Goal: Information Seeking & Learning: Learn about a topic

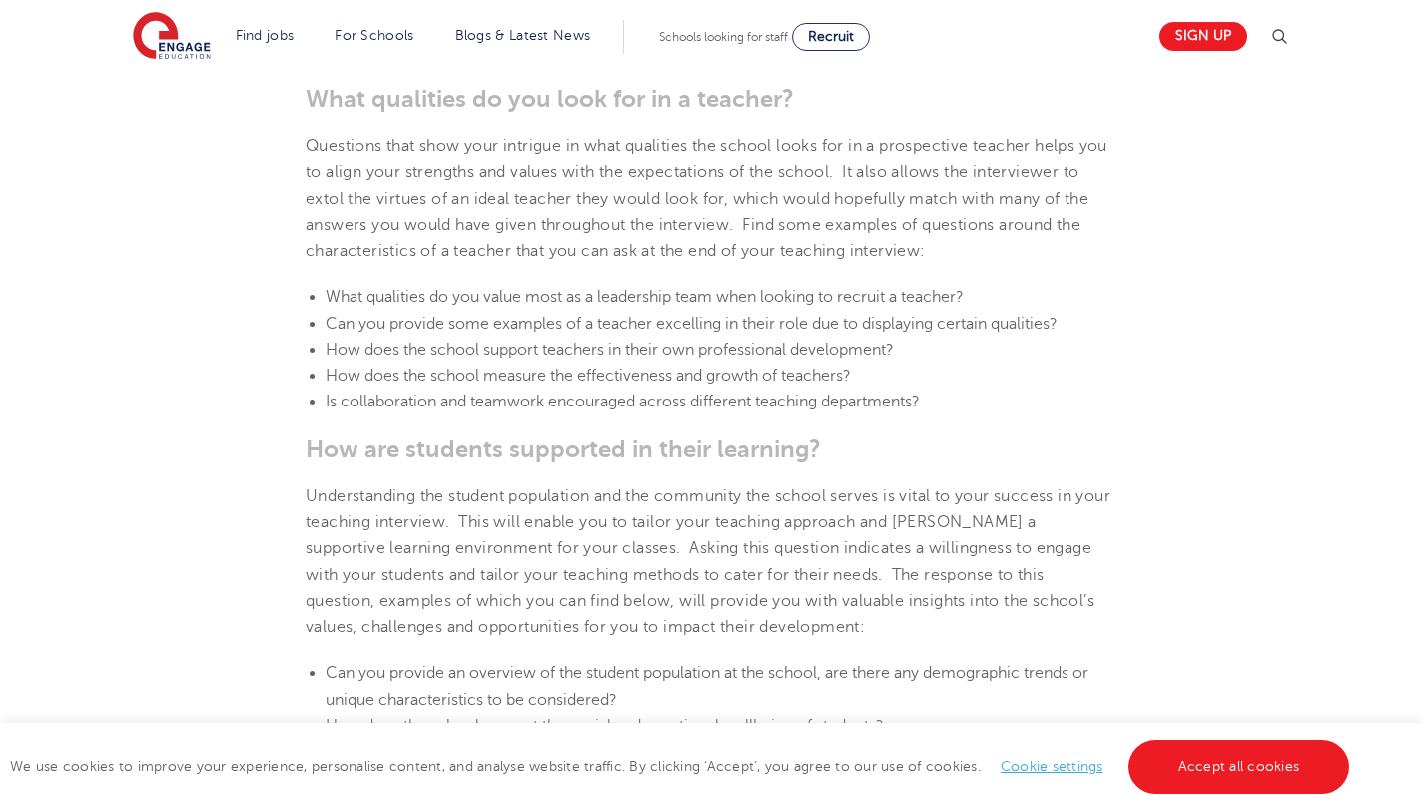
scroll to position [1142, 0]
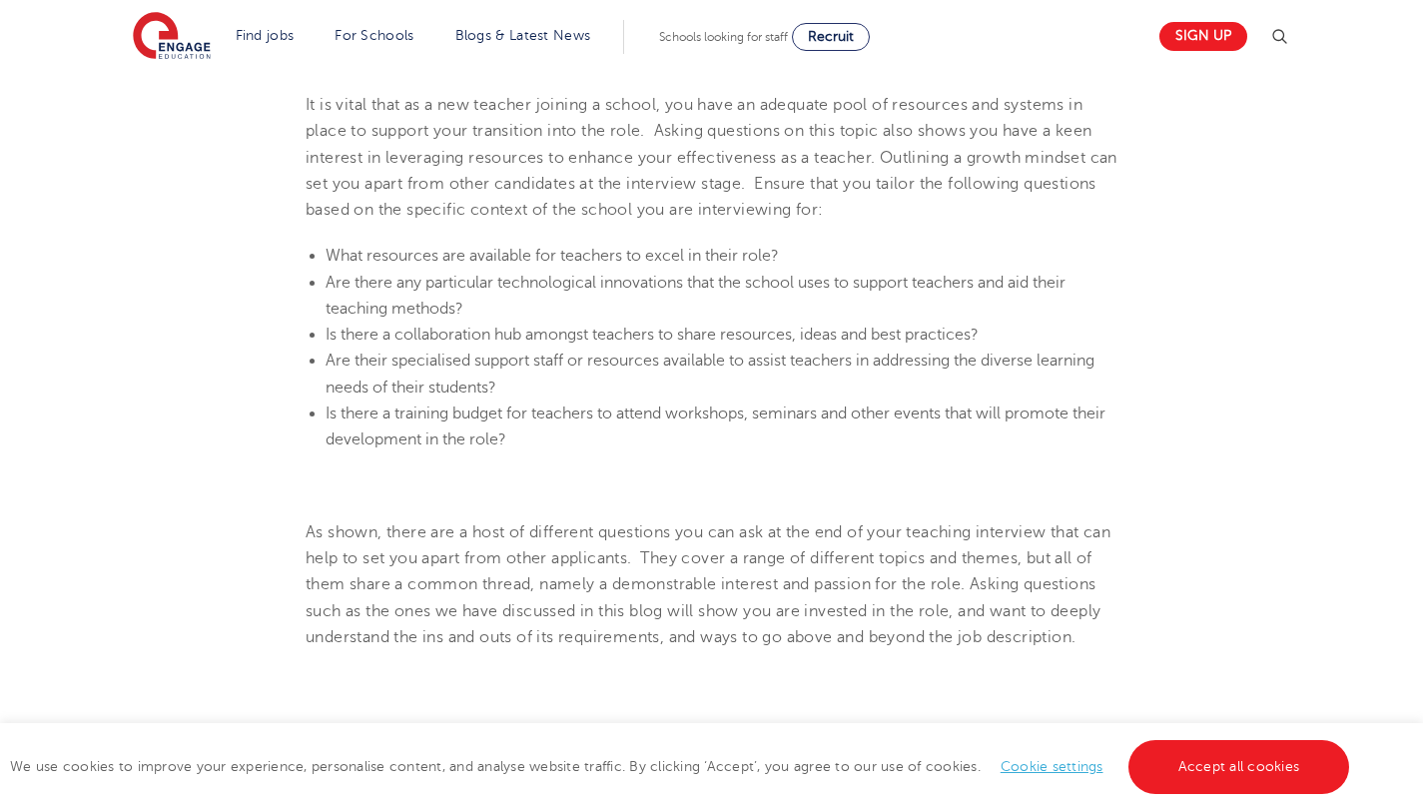
scroll to position [2265, 0]
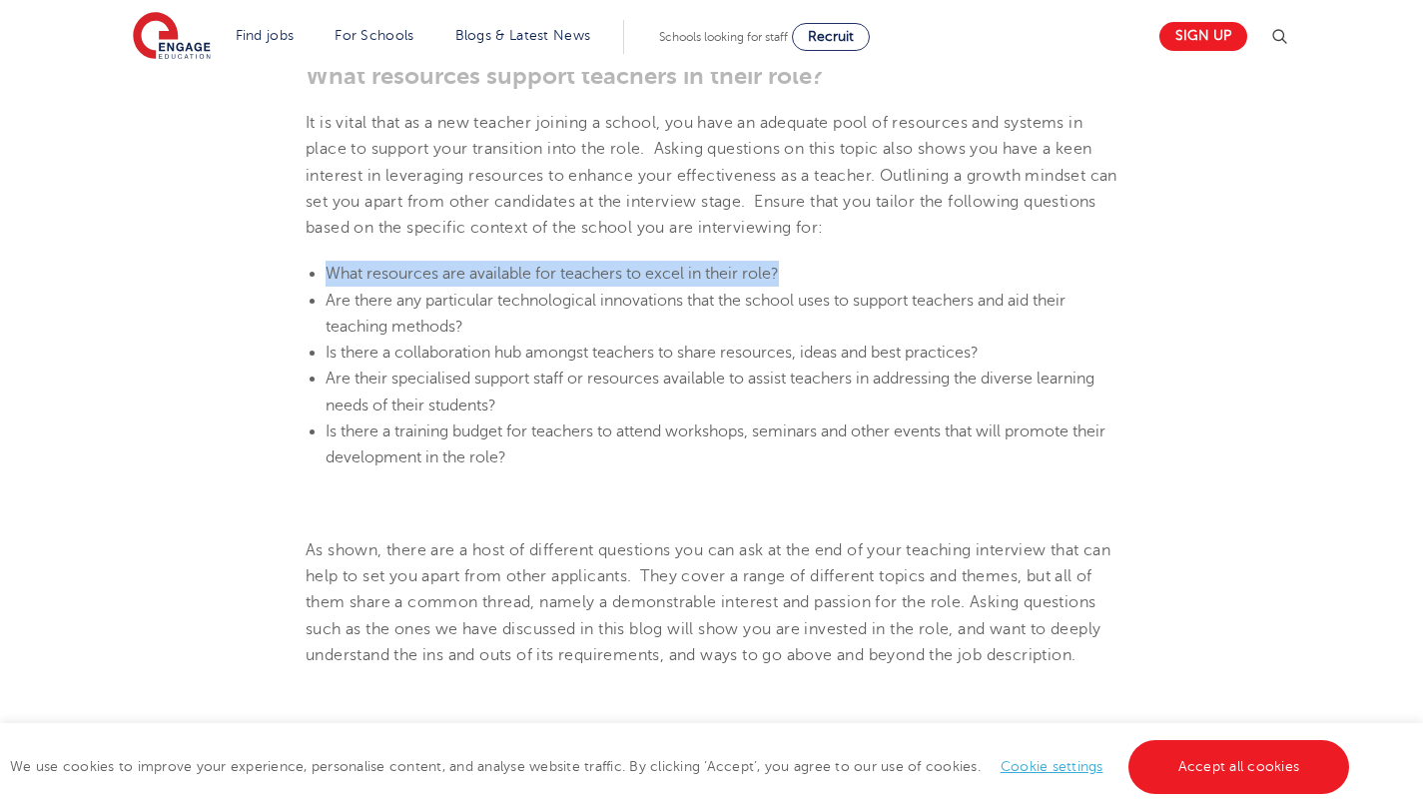
drag, startPoint x: 788, startPoint y: 298, endPoint x: 303, endPoint y: 293, distance: 484.2
copy span "What resources are available for teachers to excel in their role?"
